Goal: Information Seeking & Learning: Learn about a topic

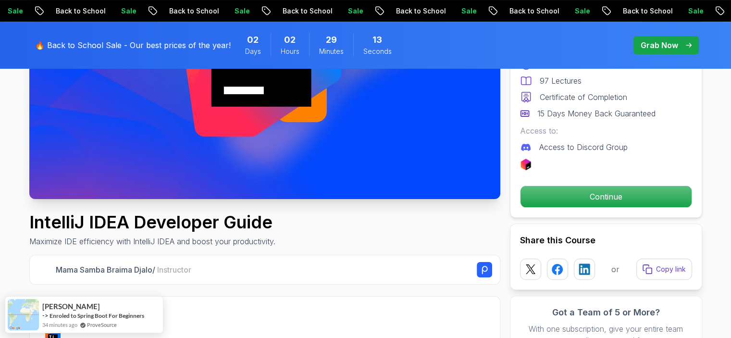
scroll to position [240, 0]
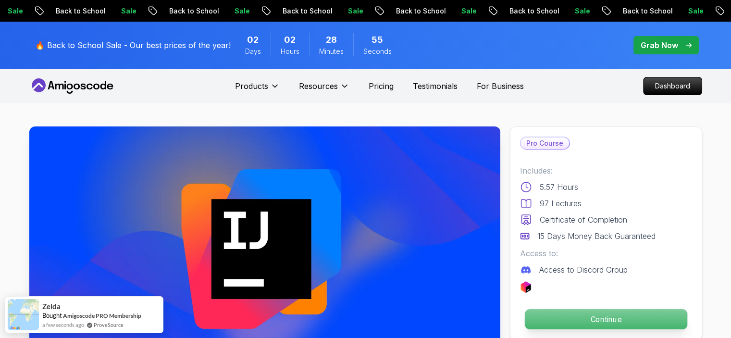
scroll to position [48, 0]
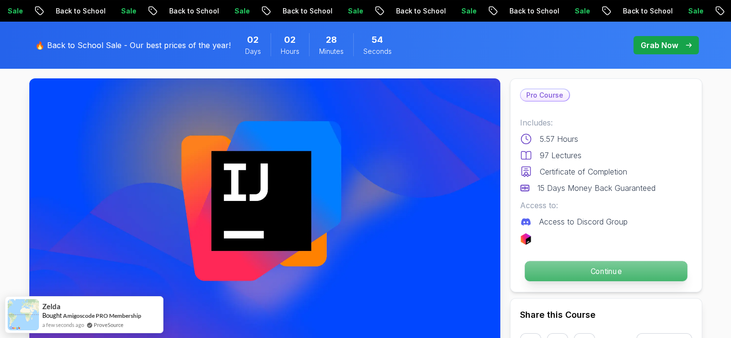
click at [591, 274] on p "Continue" at bounding box center [605, 271] width 162 height 20
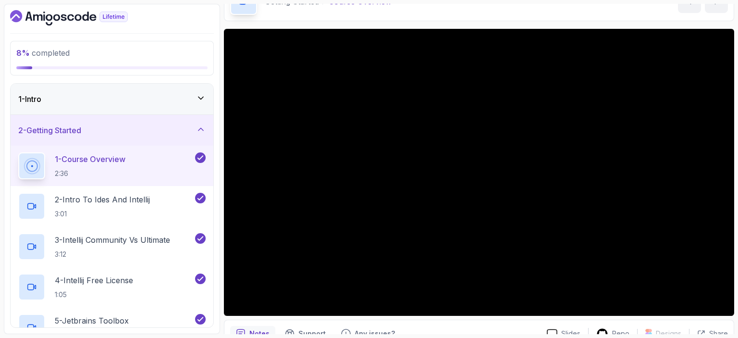
scroll to position [105, 0]
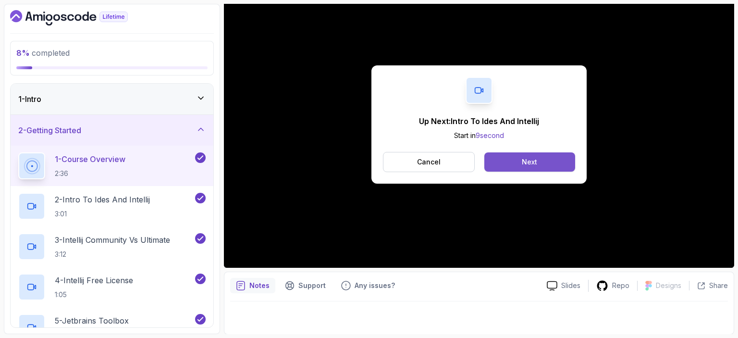
click at [540, 161] on button "Next" at bounding box center [530, 161] width 91 height 19
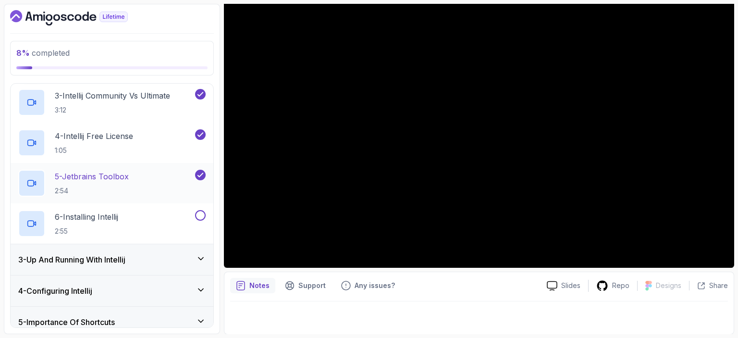
scroll to position [96, 0]
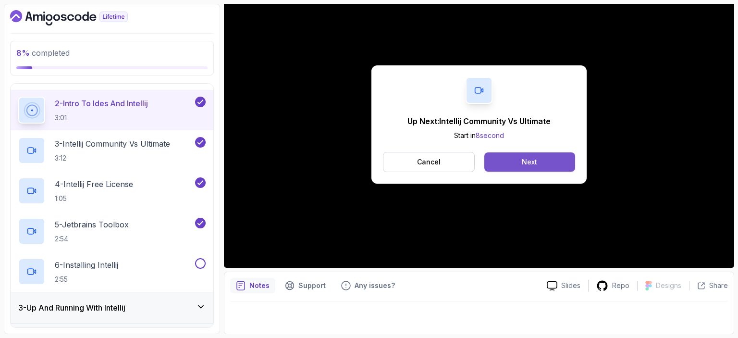
click at [543, 160] on button "Next" at bounding box center [530, 161] width 91 height 19
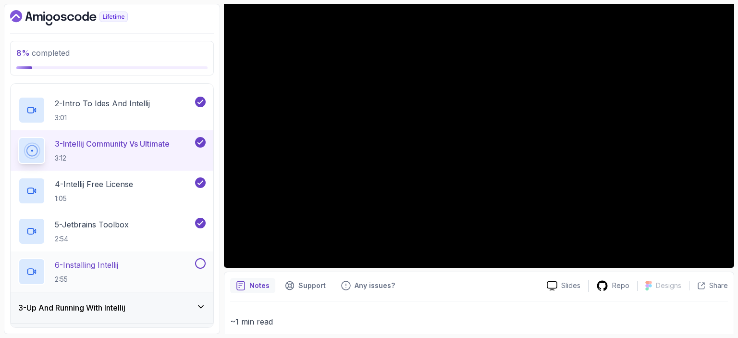
click at [118, 270] on p "6 - Installing Intellij" at bounding box center [86, 265] width 63 height 12
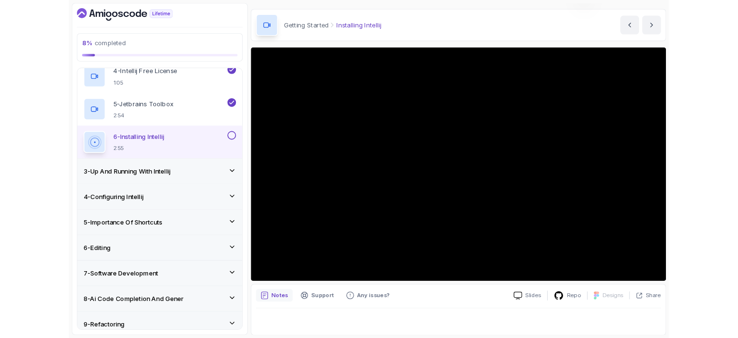
scroll to position [105, 0]
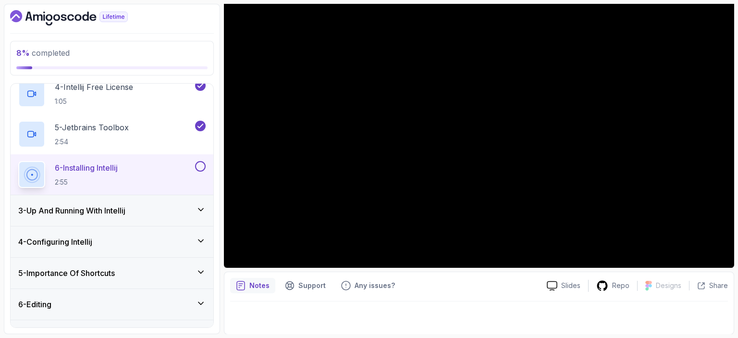
click at [131, 202] on div "3 - Up And Running With Intellij" at bounding box center [112, 210] width 203 height 31
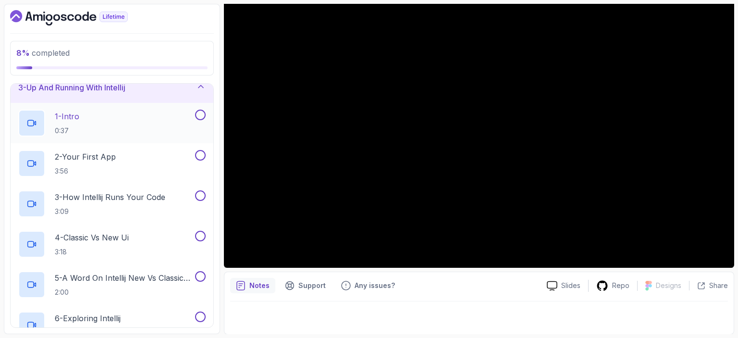
scroll to position [0, 0]
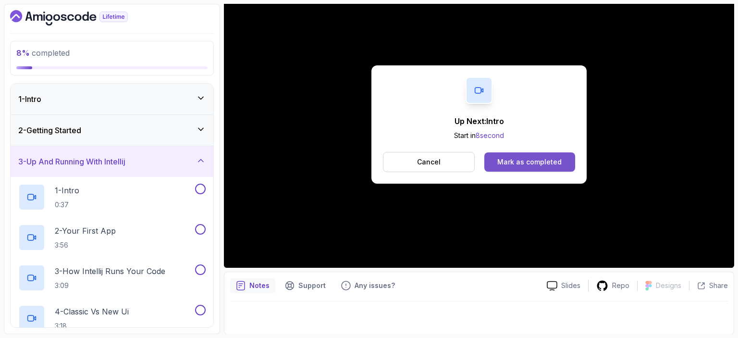
click at [544, 164] on div "Mark as completed" at bounding box center [530, 162] width 64 height 10
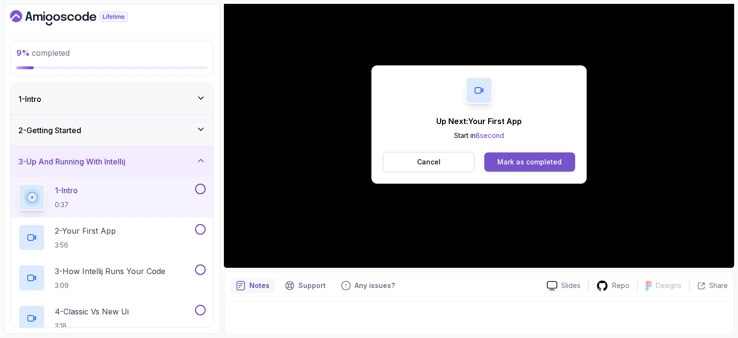
click at [506, 161] on div "Mark as completed" at bounding box center [530, 162] width 64 height 10
